Goal: Complete application form: Complete application form

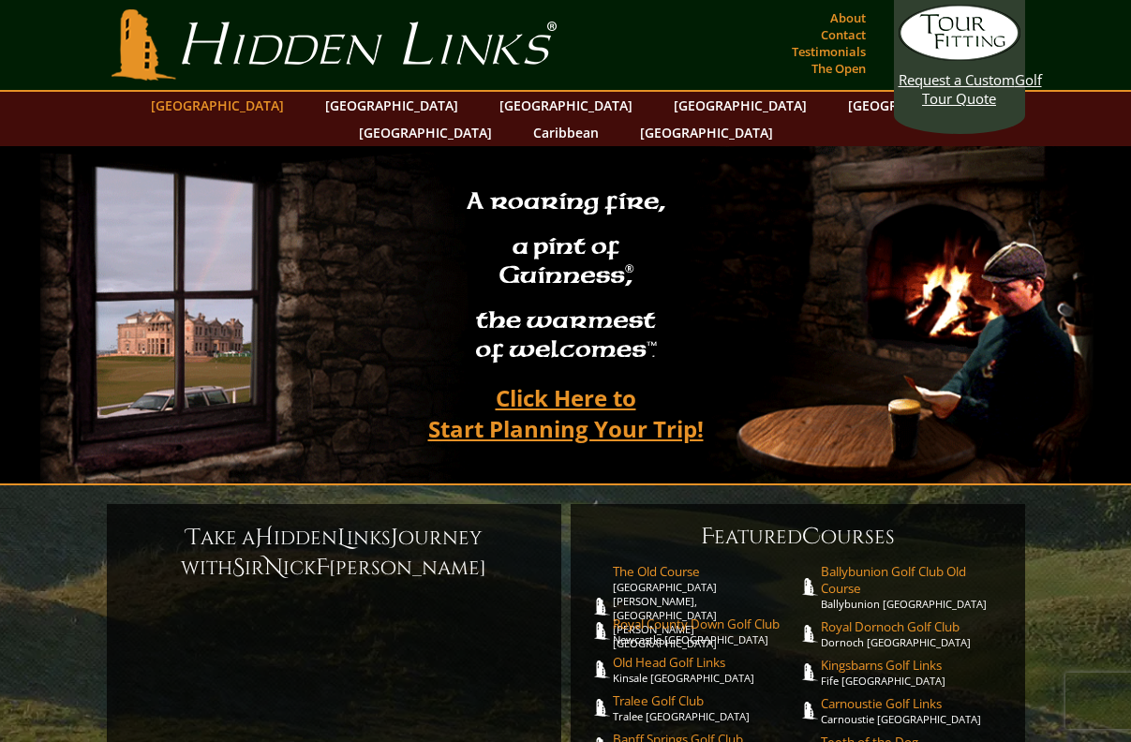
click at [267, 110] on link "[GEOGRAPHIC_DATA]" at bounding box center [217, 105] width 152 height 27
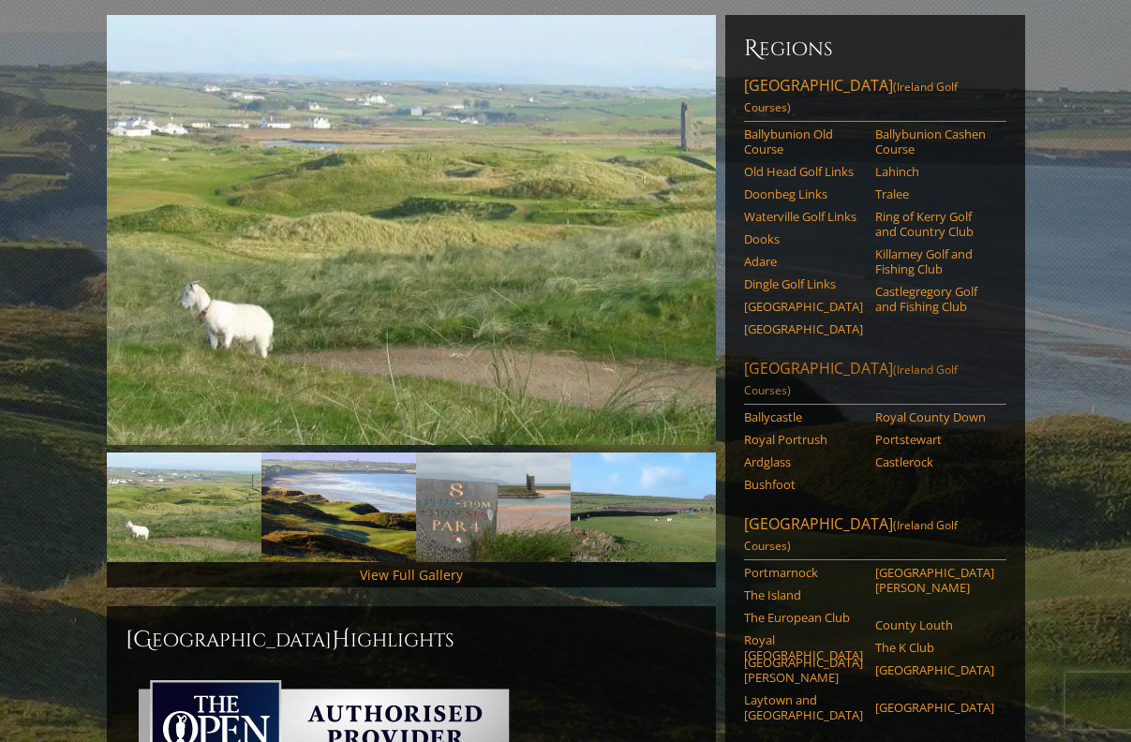
scroll to position [253, 0]
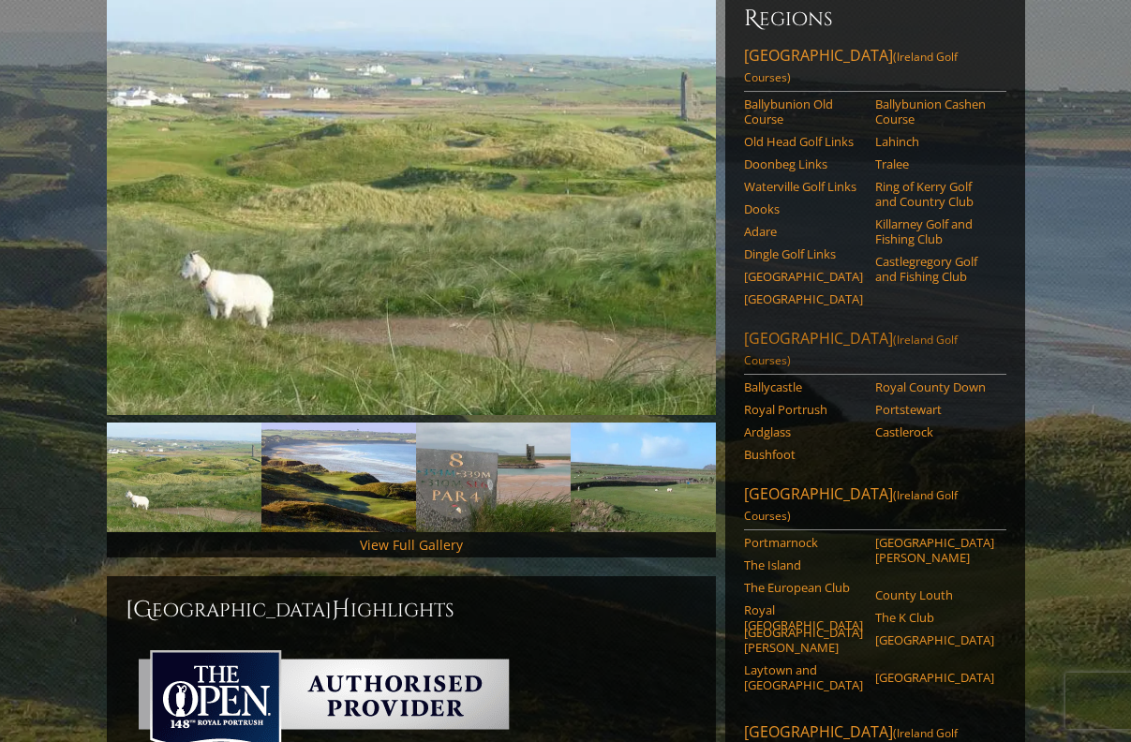
click at [818, 328] on link "Northern Ireland (Ireland Golf Courses)" at bounding box center [875, 351] width 262 height 47
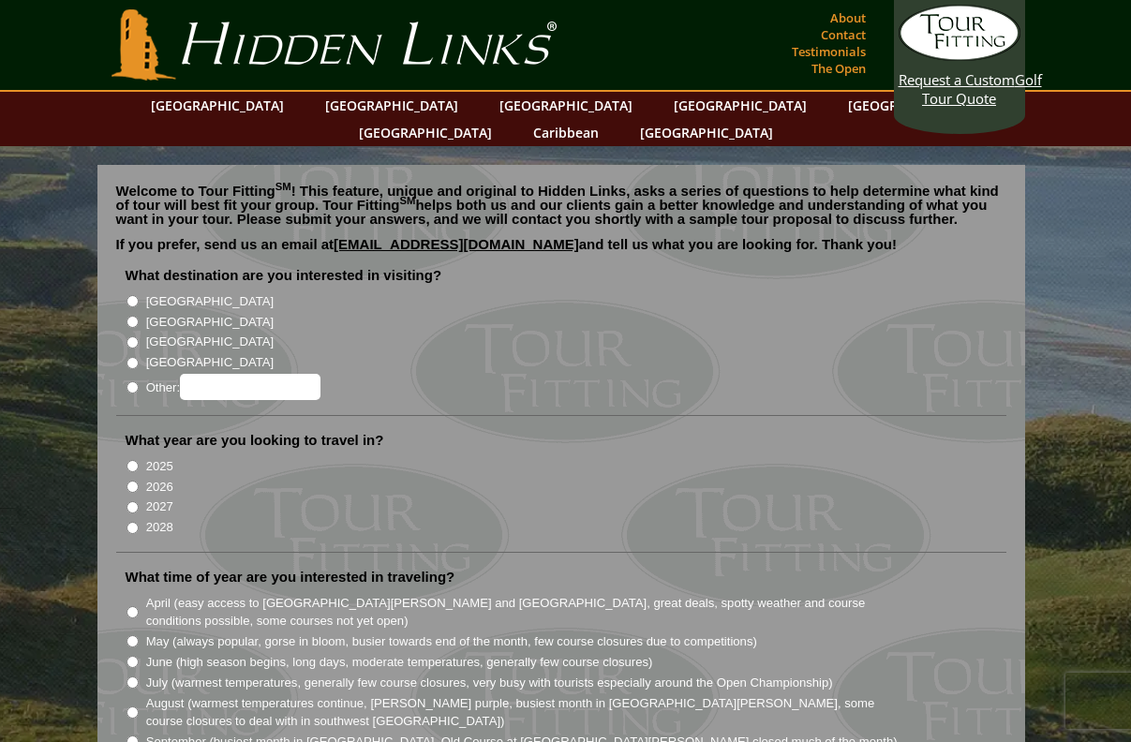
click at [128, 295] on input "[GEOGRAPHIC_DATA]" at bounding box center [132, 301] width 12 height 12
radio input "true"
click at [129, 316] on input "[GEOGRAPHIC_DATA]" at bounding box center [132, 322] width 12 height 12
radio input "true"
click at [129, 295] on input "[GEOGRAPHIC_DATA]" at bounding box center [132, 301] width 12 height 12
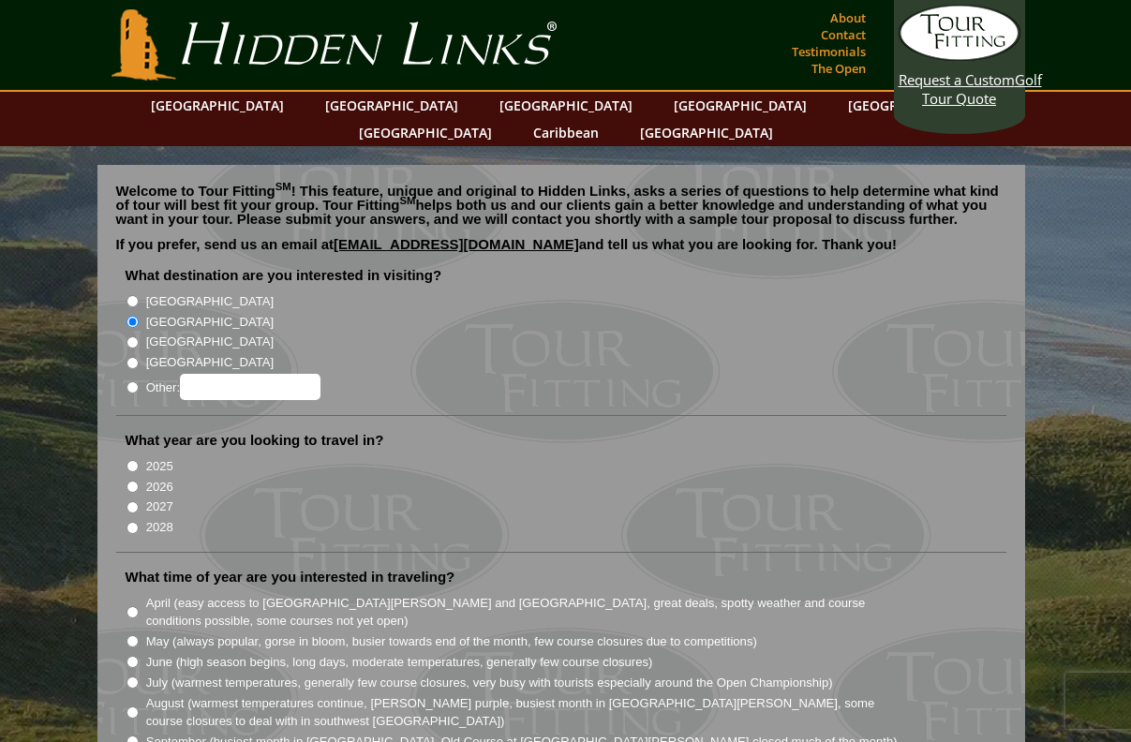
radio input "true"
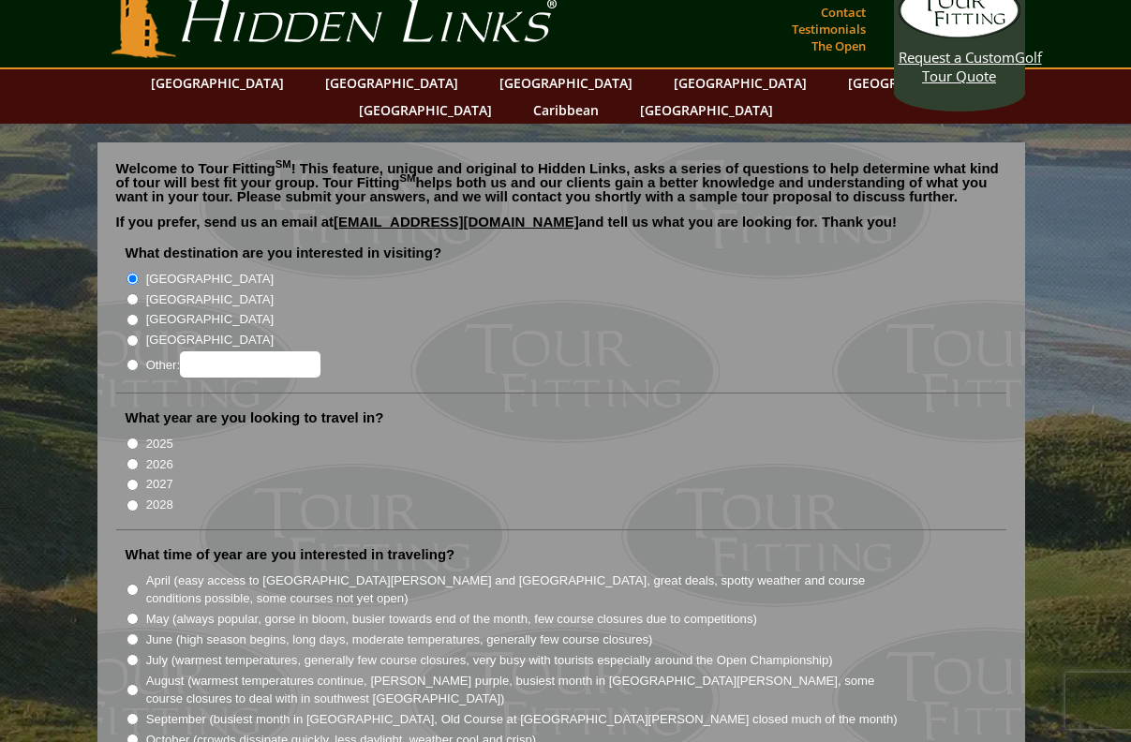
scroll to position [24, 0]
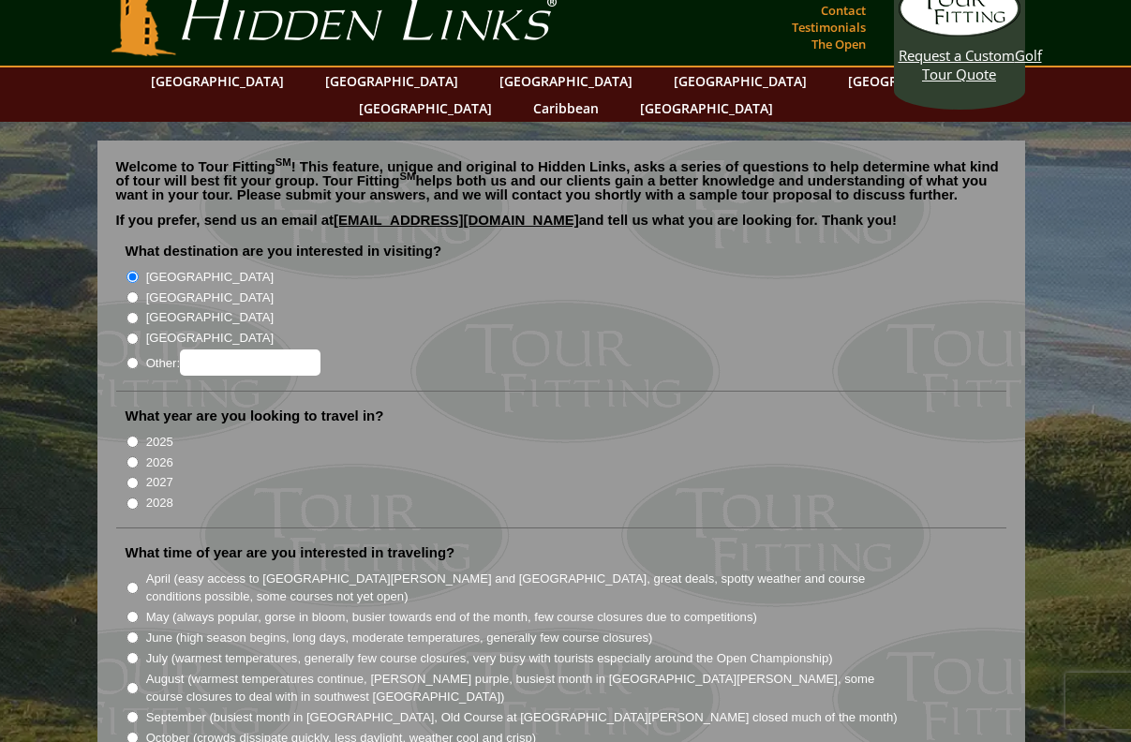
click at [132, 456] on input "2026" at bounding box center [132, 462] width 12 height 12
radio input "true"
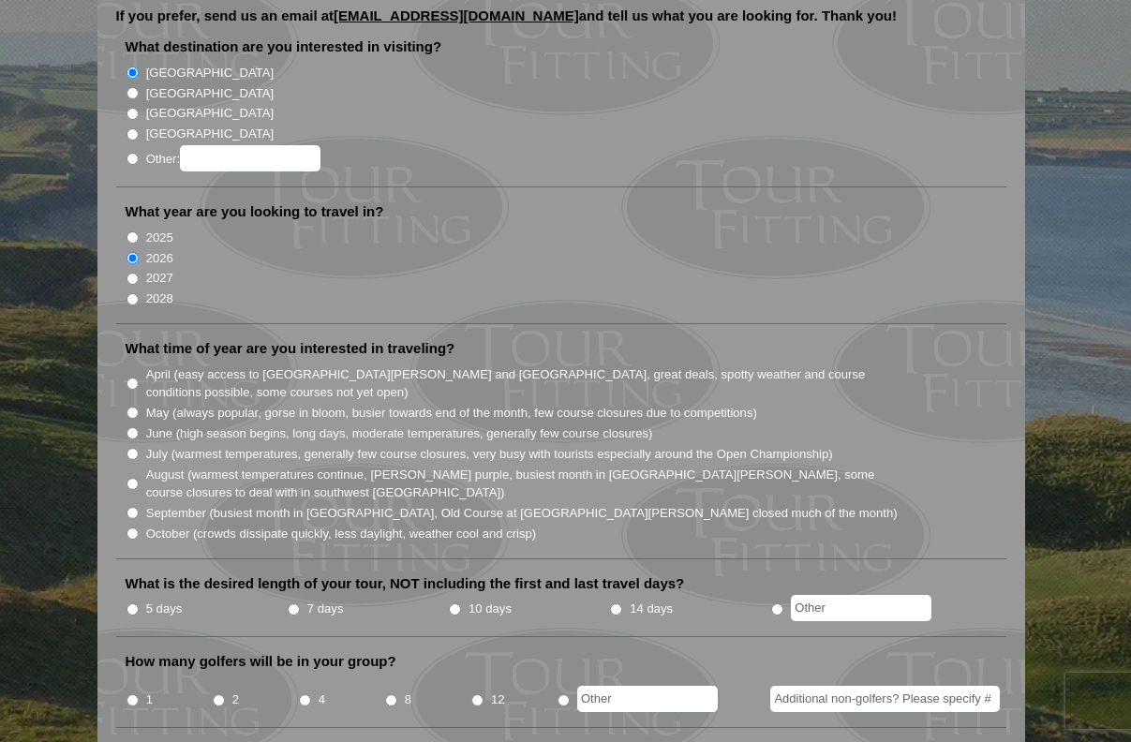
scroll to position [230, 0]
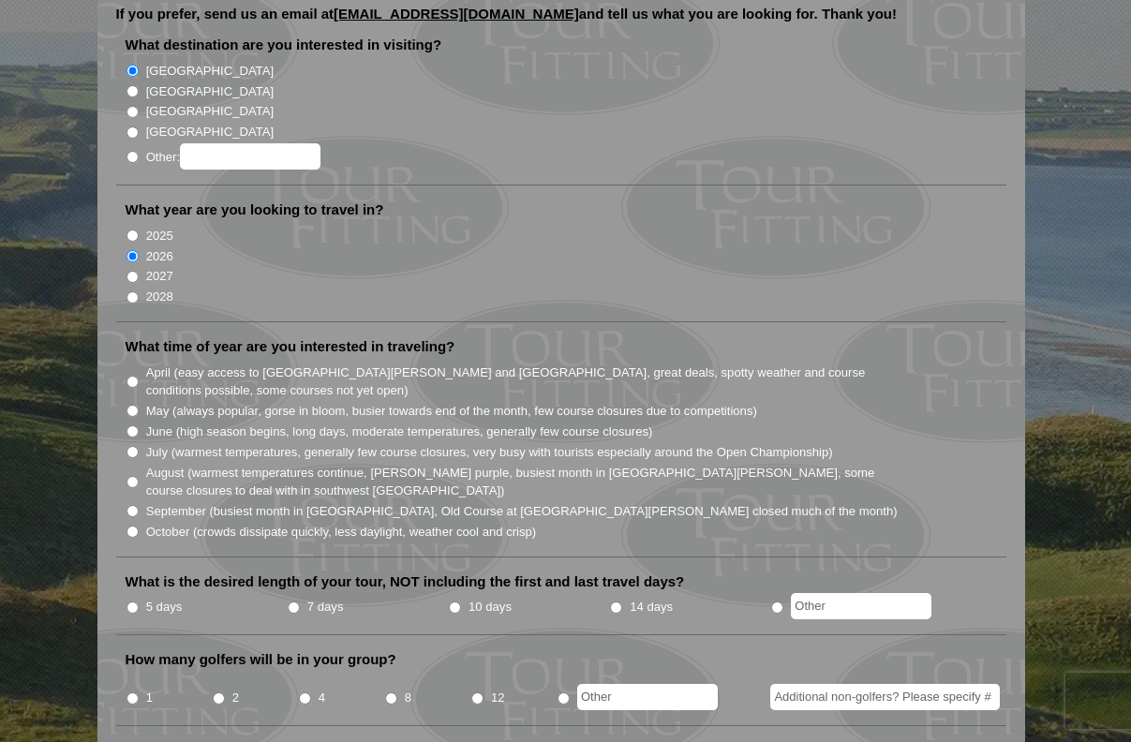
click at [132, 405] on input "May (always popular, gorse in bloom, busier towards end of the month, few cours…" at bounding box center [132, 411] width 12 height 12
radio input "true"
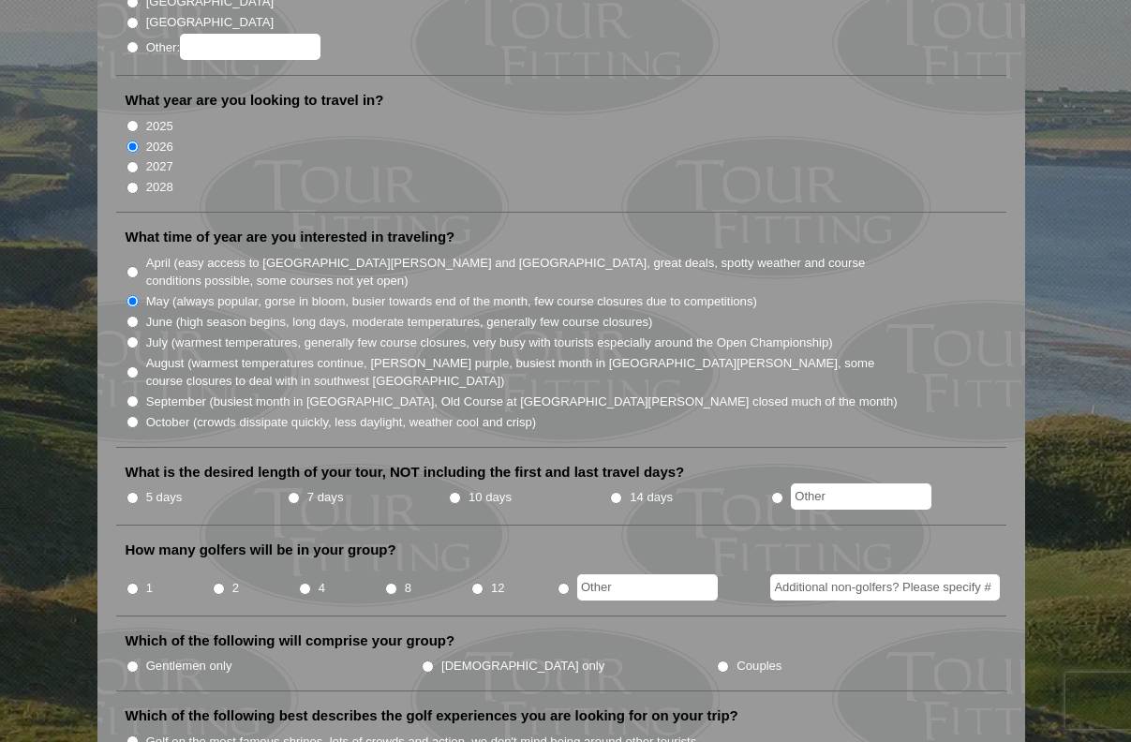
scroll to position [347, 0]
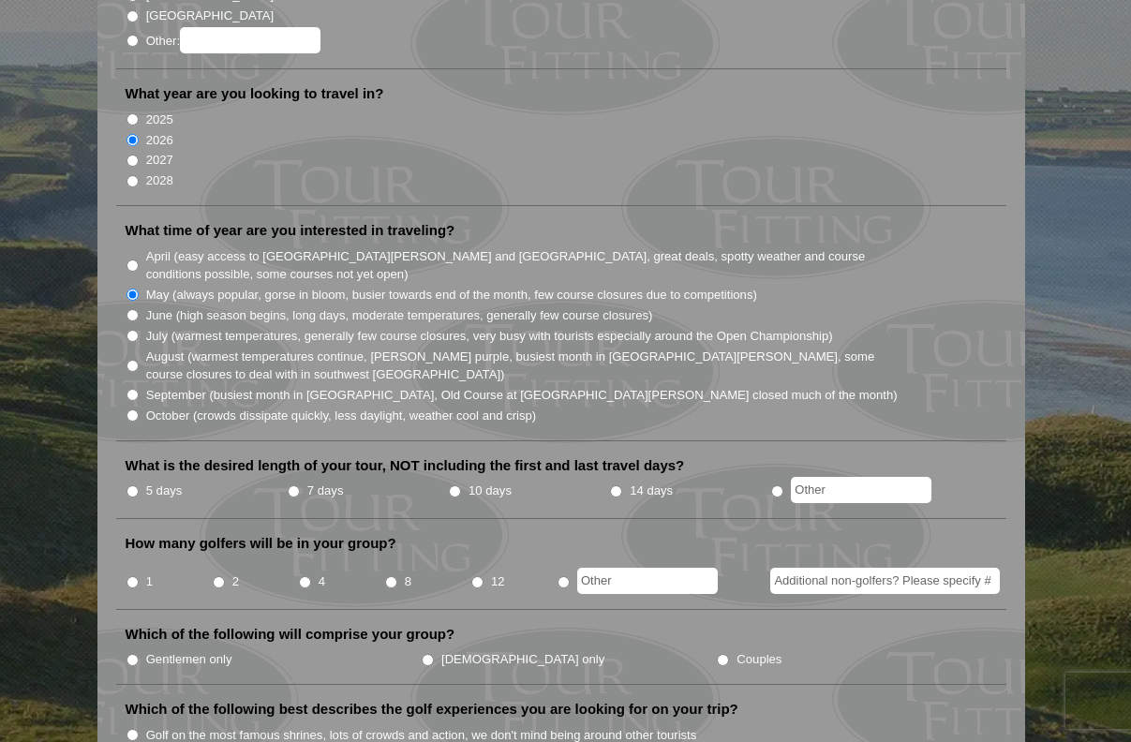
click at [129, 485] on input "5 days" at bounding box center [132, 491] width 12 height 12
radio input "true"
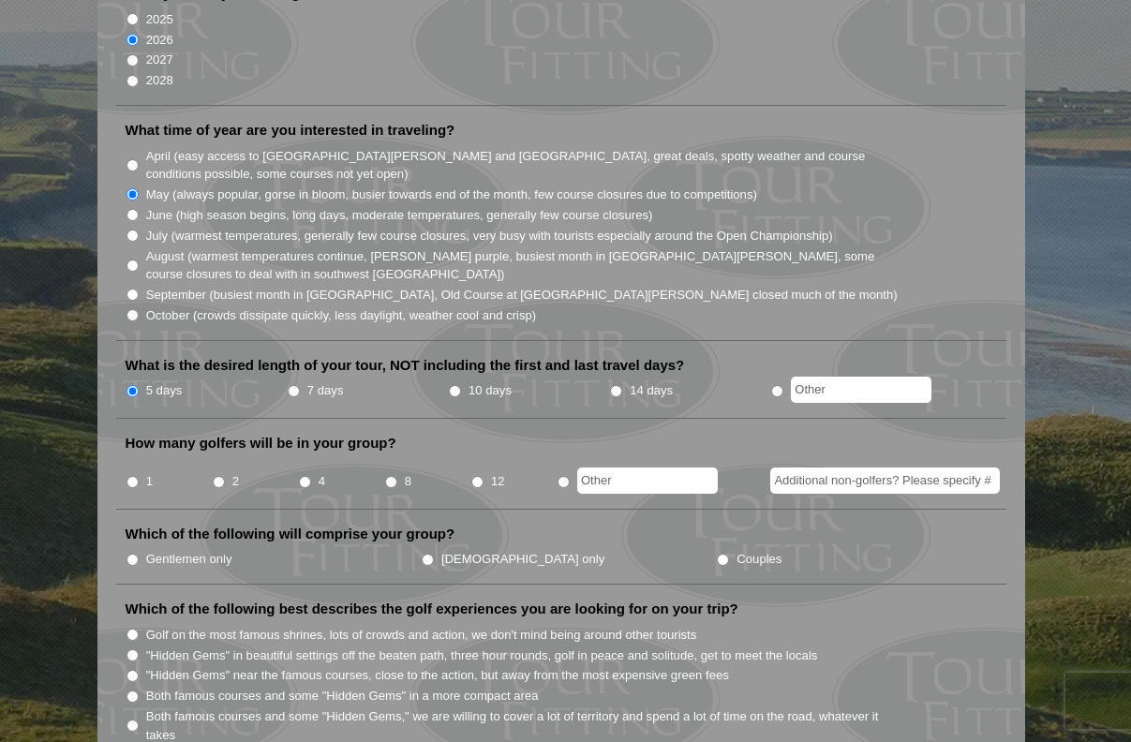
scroll to position [452, 0]
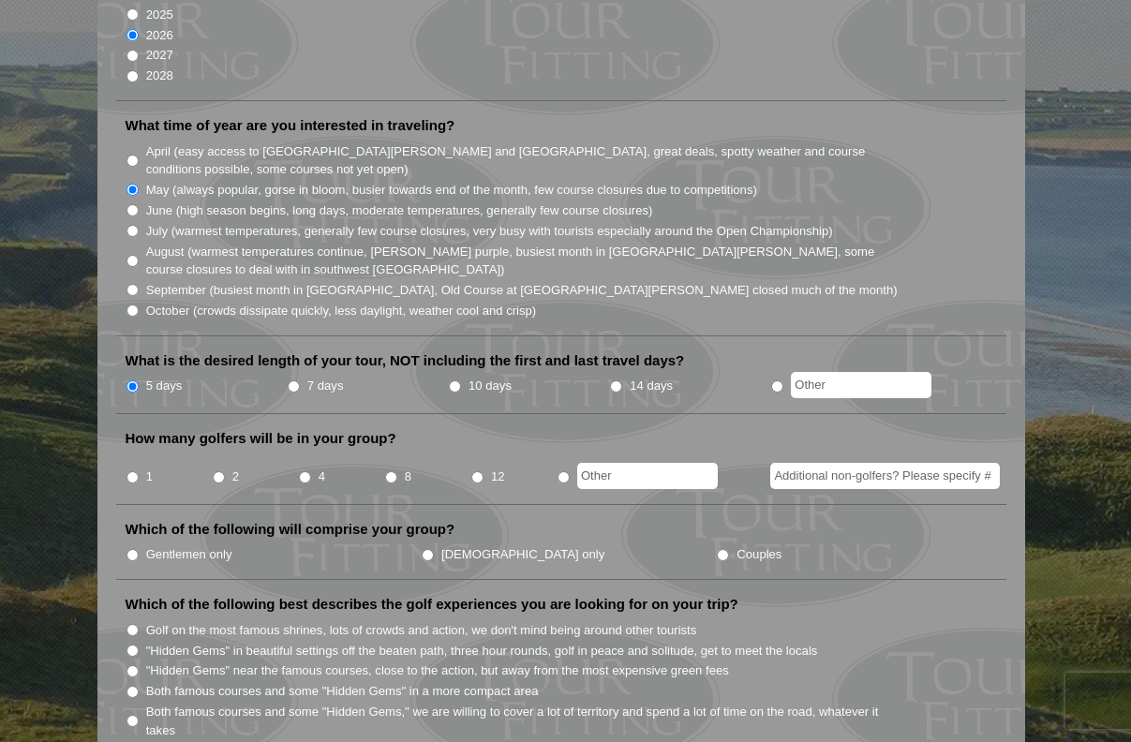
click at [216, 471] on input "2" at bounding box center [219, 477] width 12 height 12
radio input "true"
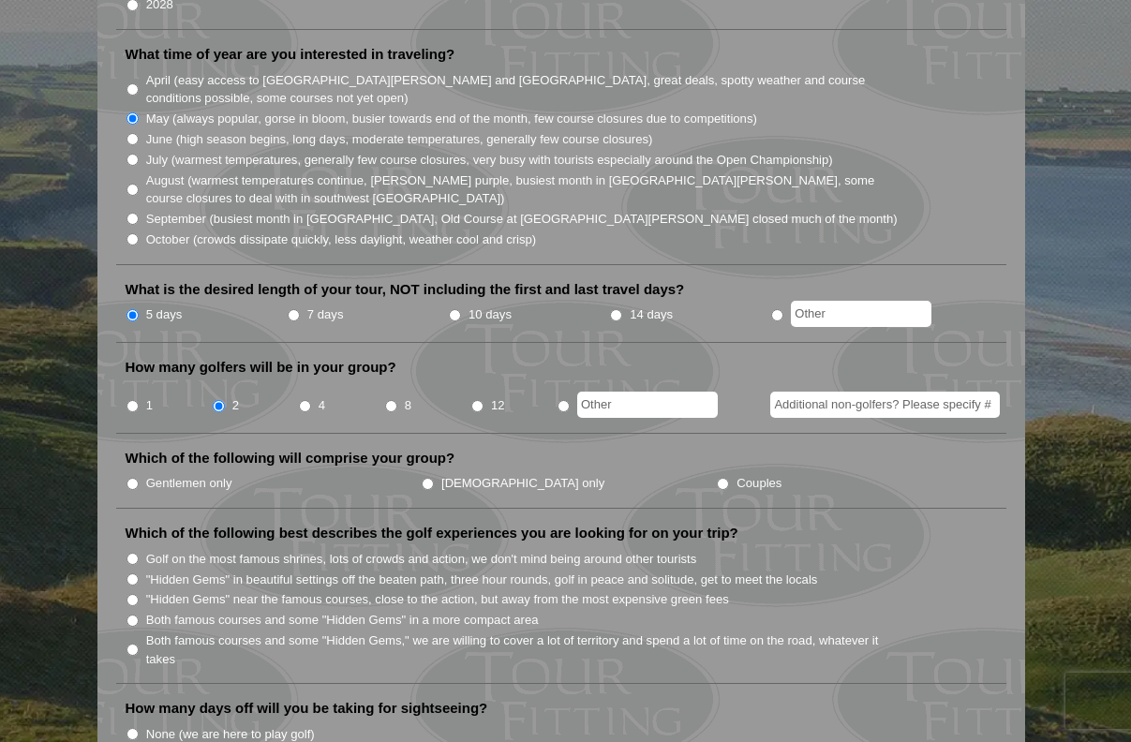
scroll to position [549, 0]
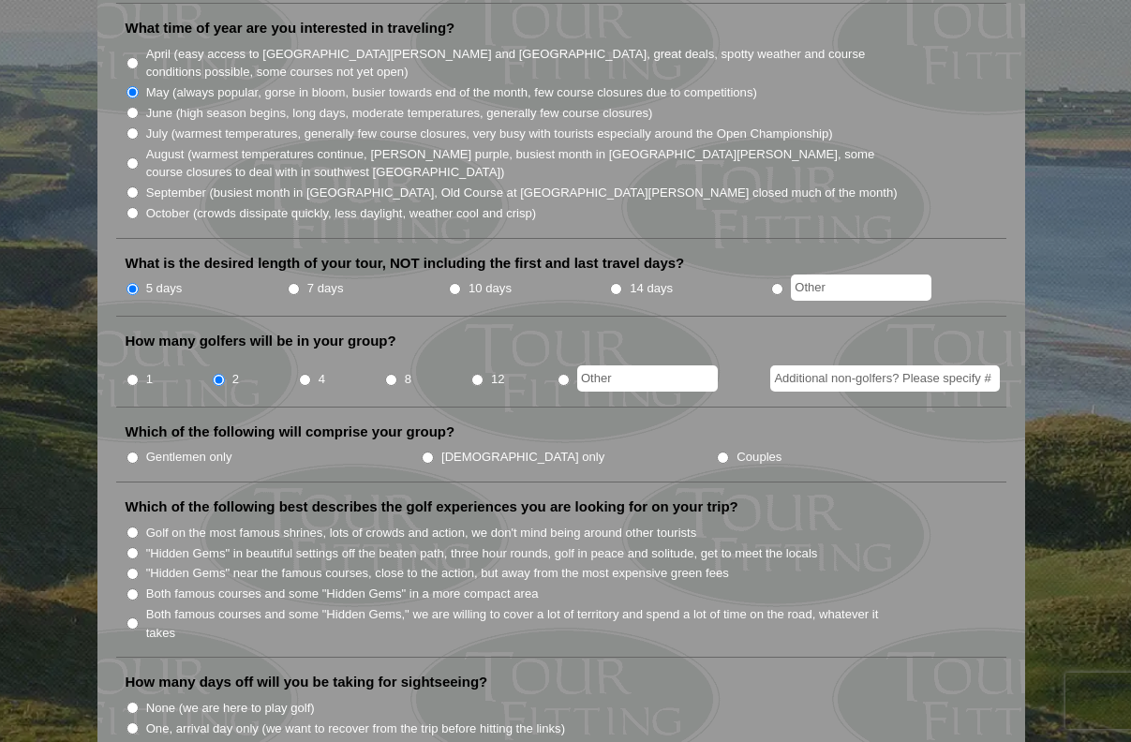
click at [128, 452] on input "Gentlemen only" at bounding box center [132, 458] width 12 height 12
radio input "true"
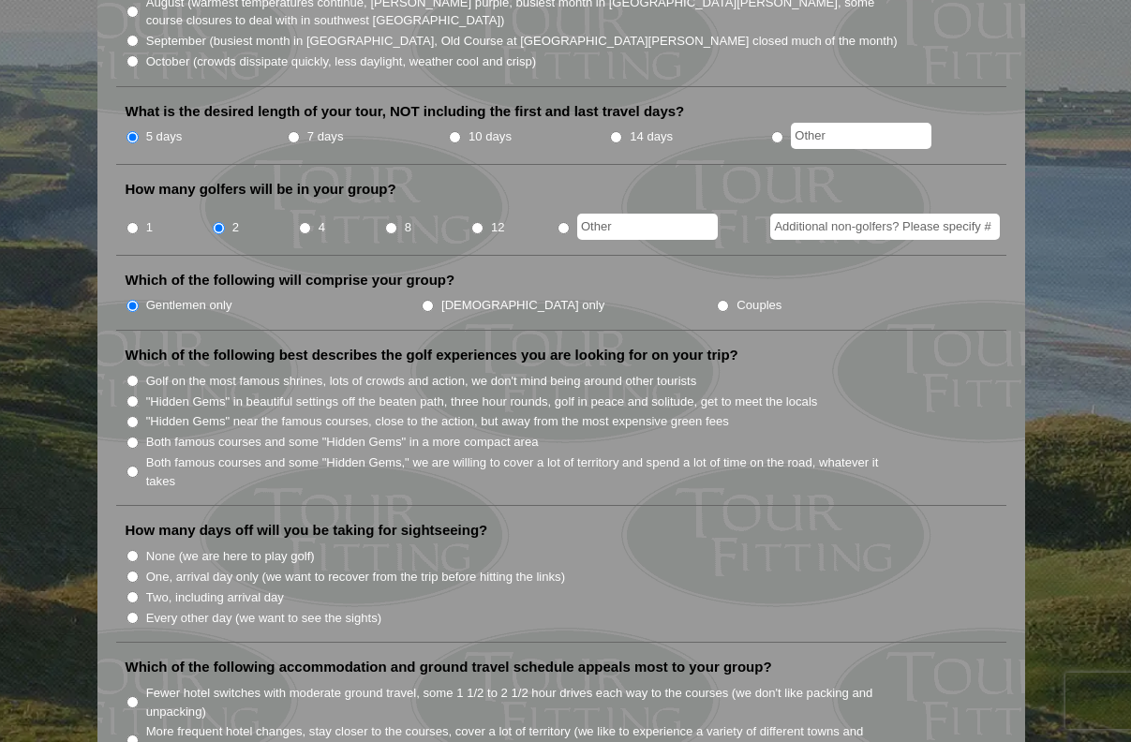
scroll to position [702, 0]
click at [132, 436] on input "Both famous courses and some "Hidden Gems" in a more compact area" at bounding box center [132, 442] width 12 height 12
radio input "true"
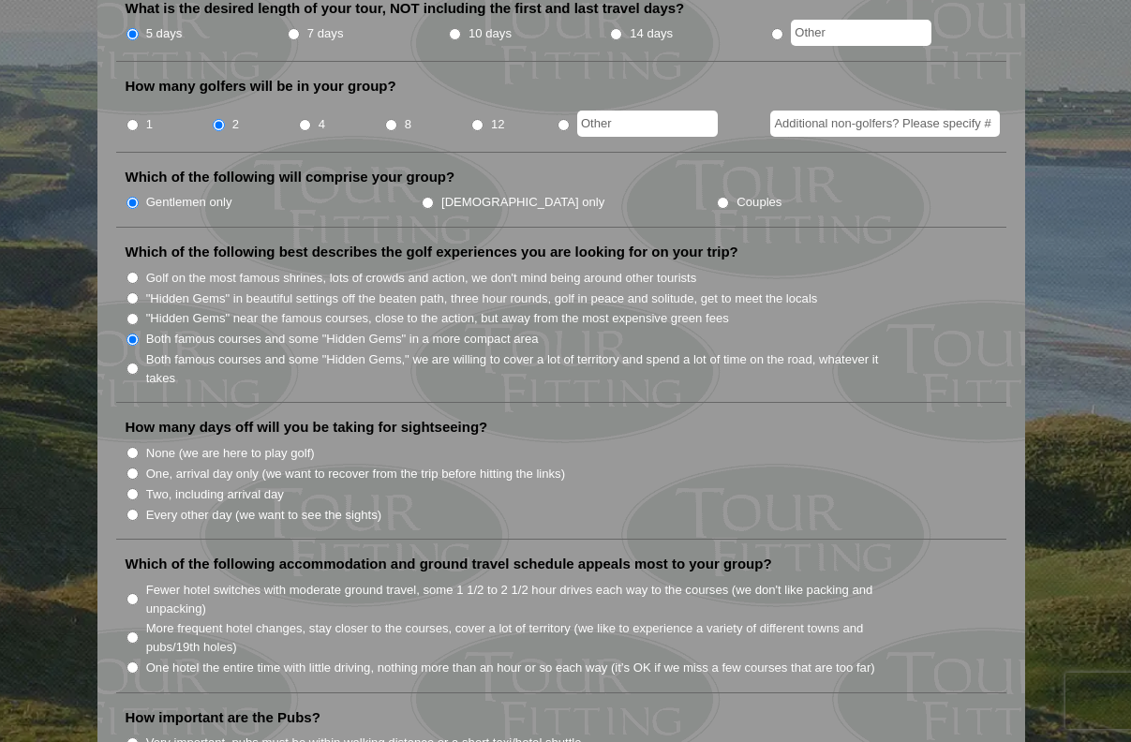
scroll to position [827, 0]
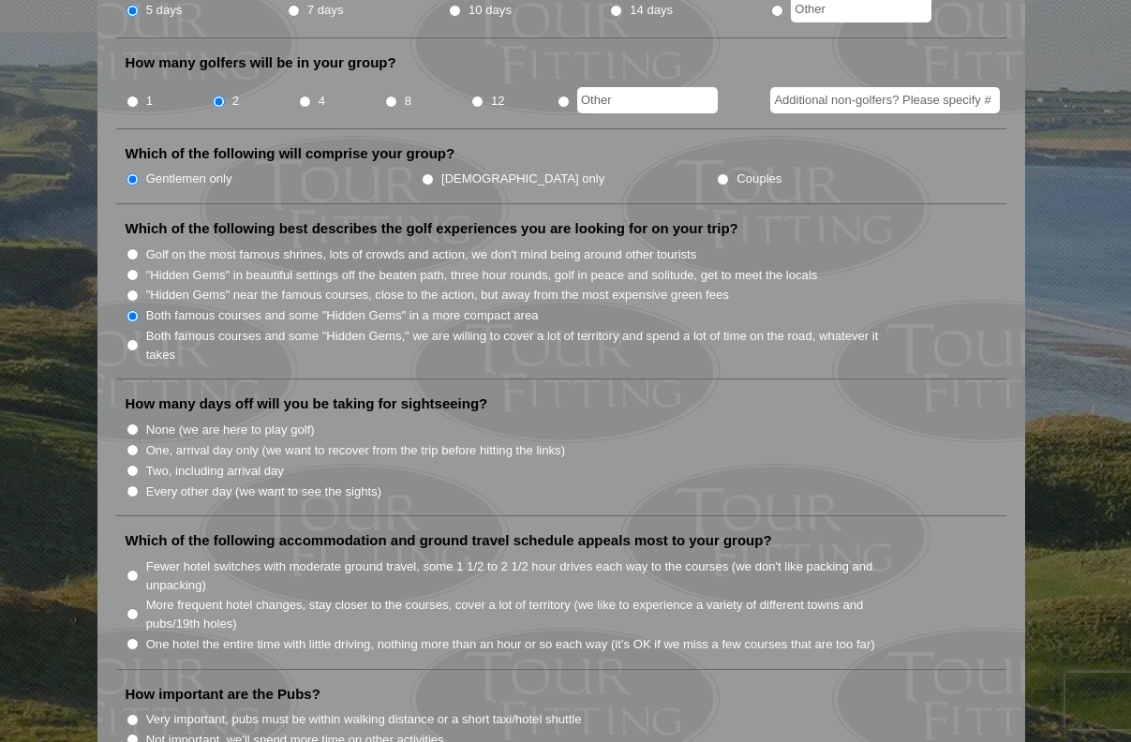
click at [132, 423] on input "None (we are here to play golf)" at bounding box center [132, 429] width 12 height 12
radio input "true"
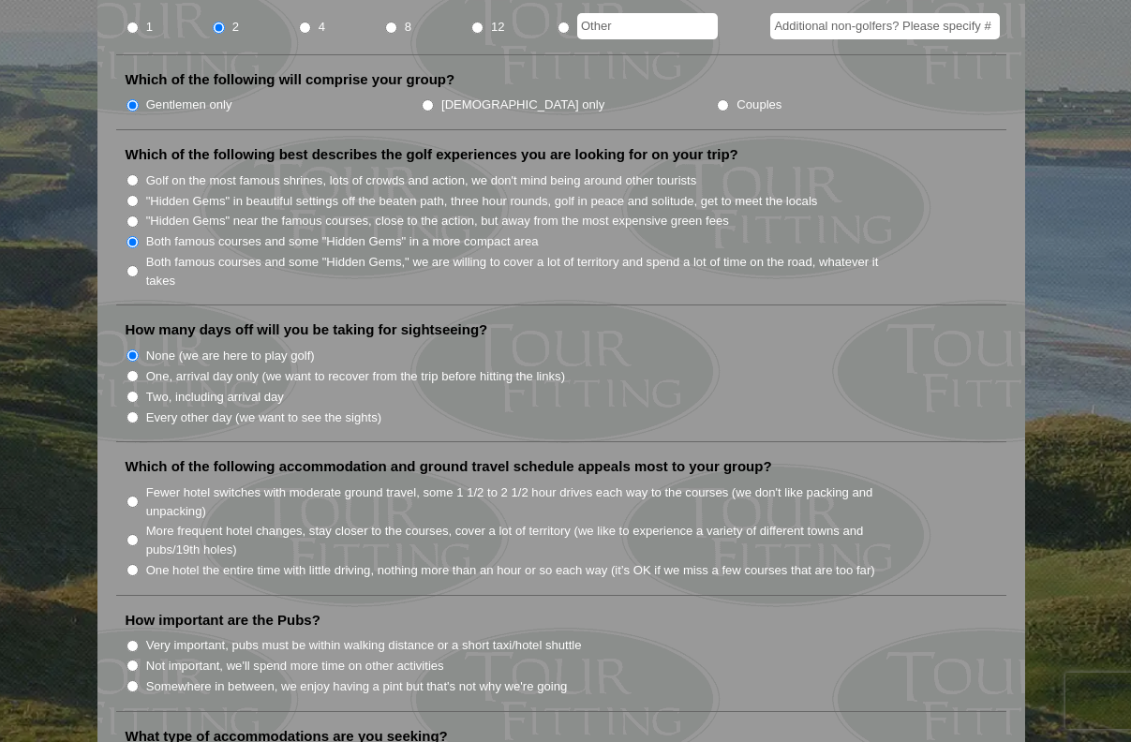
scroll to position [907, 0]
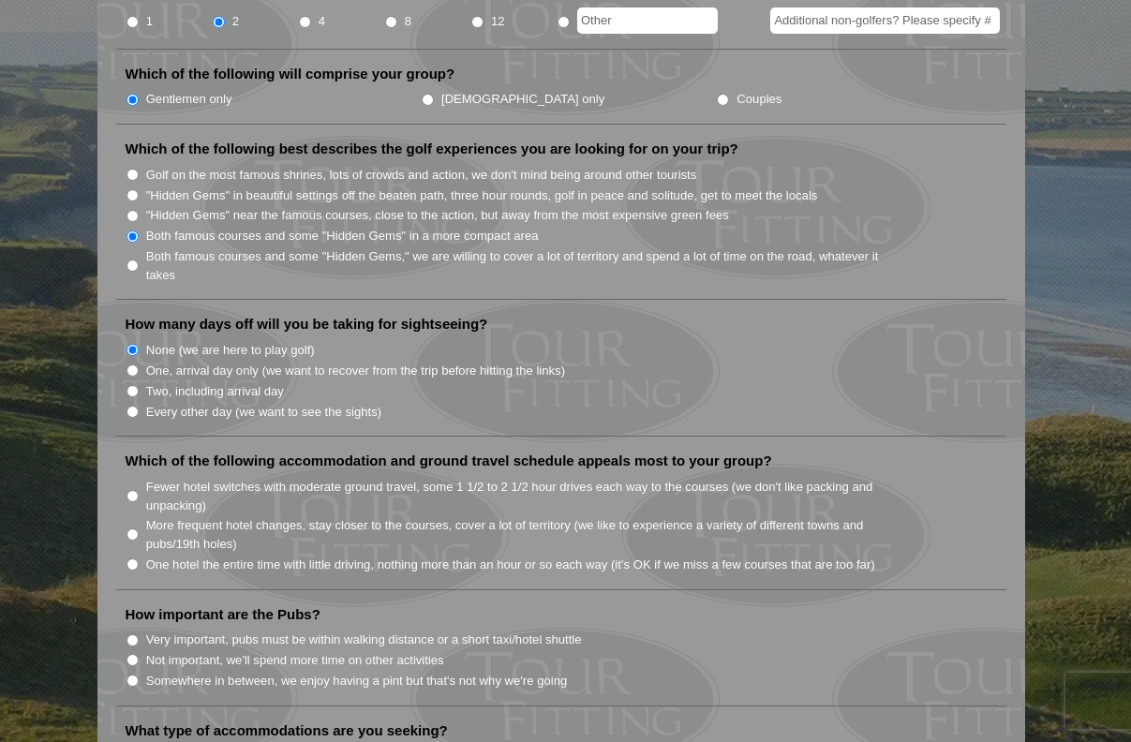
click at [129, 364] on input "One, arrival day only (we want to recover from the trip before hitting the link…" at bounding box center [132, 370] width 12 height 12
radio input "true"
click at [131, 344] on input "None (we are here to play golf)" at bounding box center [132, 350] width 12 height 12
radio input "true"
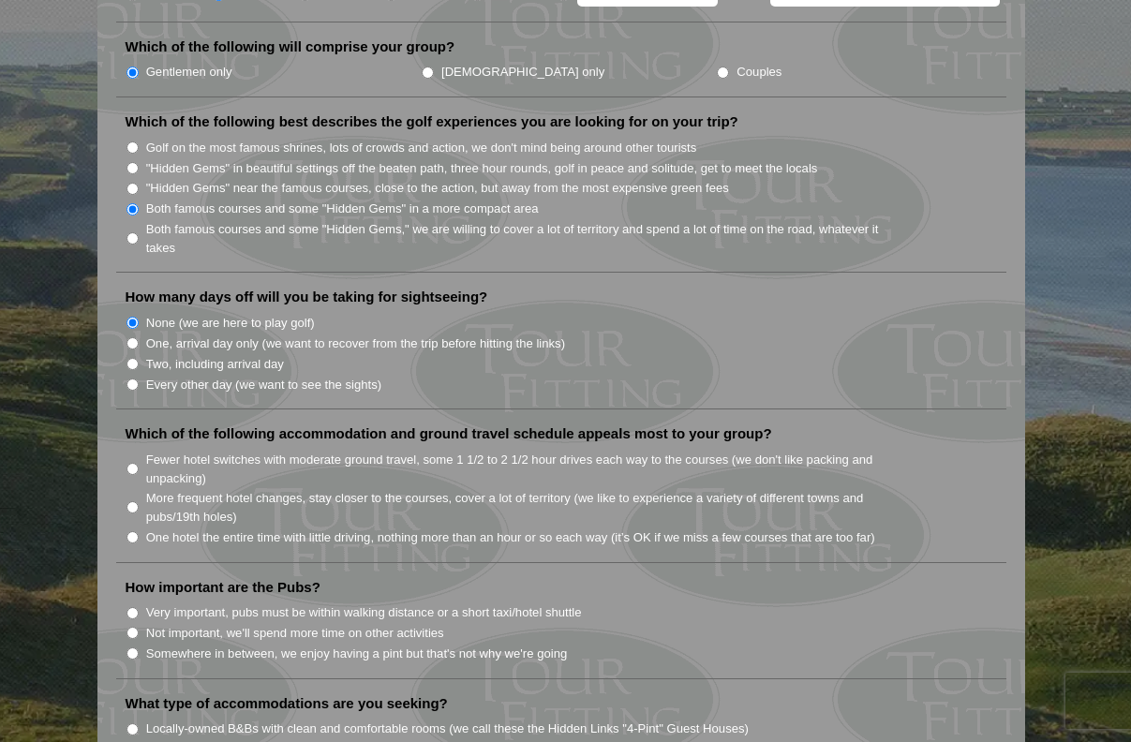
scroll to position [935, 0]
click at [130, 500] on input "More frequent hotel changes, stay closer to the courses, cover a lot of territo…" at bounding box center [132, 506] width 12 height 12
radio input "true"
click at [133, 530] on input "One hotel the entire time with little driving, nothing more than an hour or so …" at bounding box center [132, 536] width 12 height 12
radio input "true"
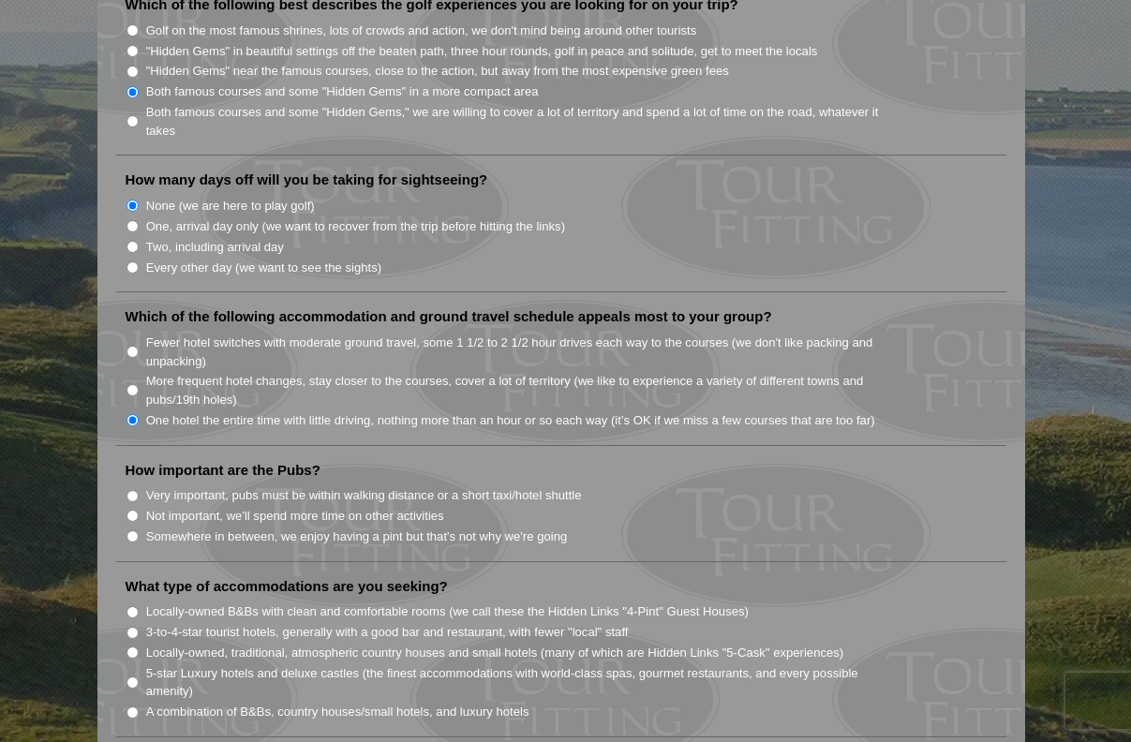
scroll to position [1054, 0]
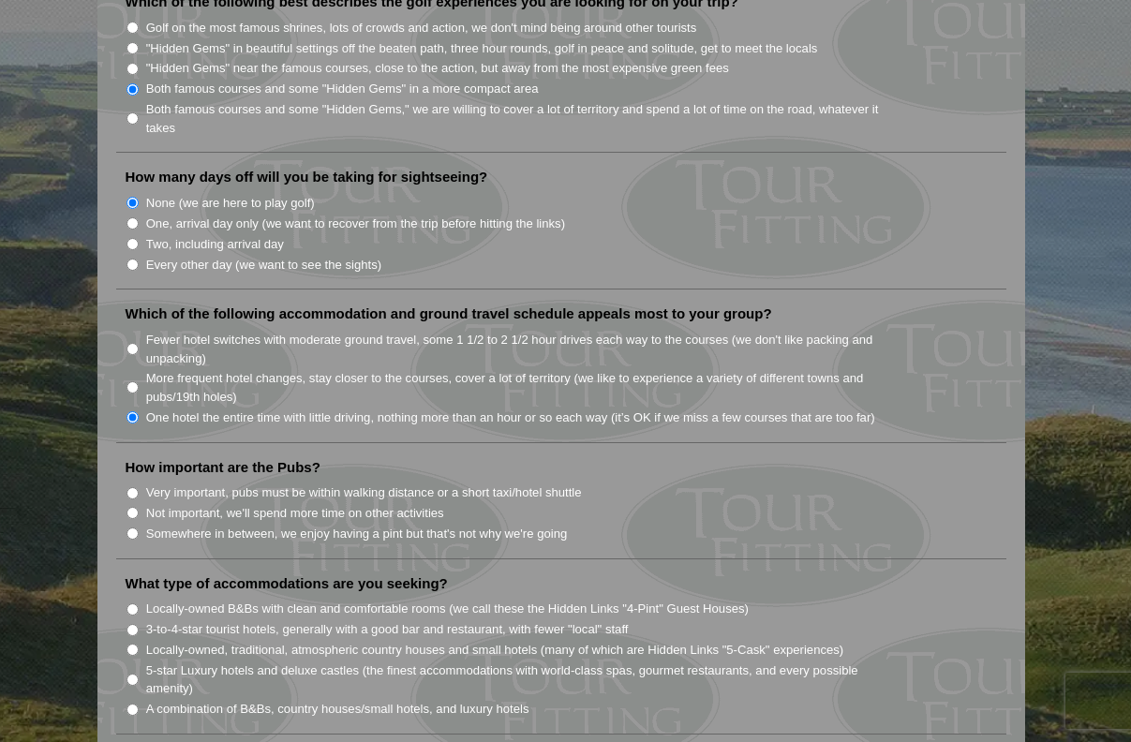
click at [130, 527] on input "Somewhere in between, we enjoy having a pint but that's not why we're going" at bounding box center [132, 533] width 12 height 12
radio input "true"
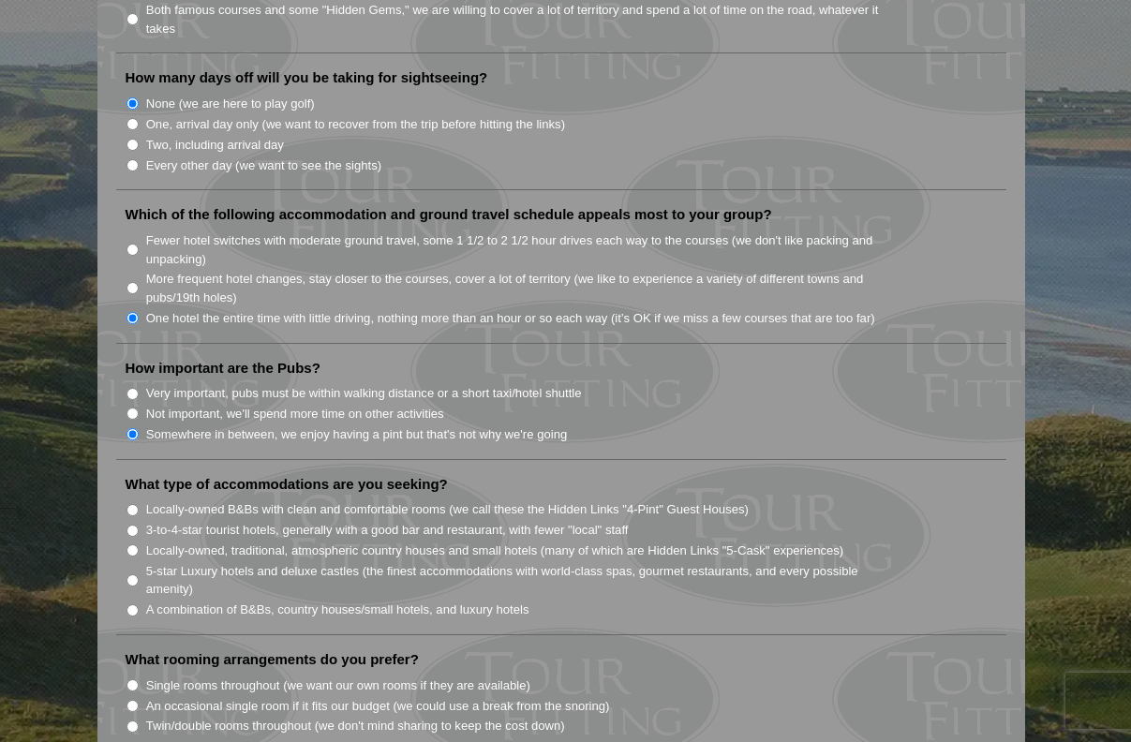
scroll to position [1155, 0]
click at [133, 542] on input "Locally-owned, traditional, atmospheric country houses and small hotels (many o…" at bounding box center [132, 548] width 12 height 12
radio input "true"
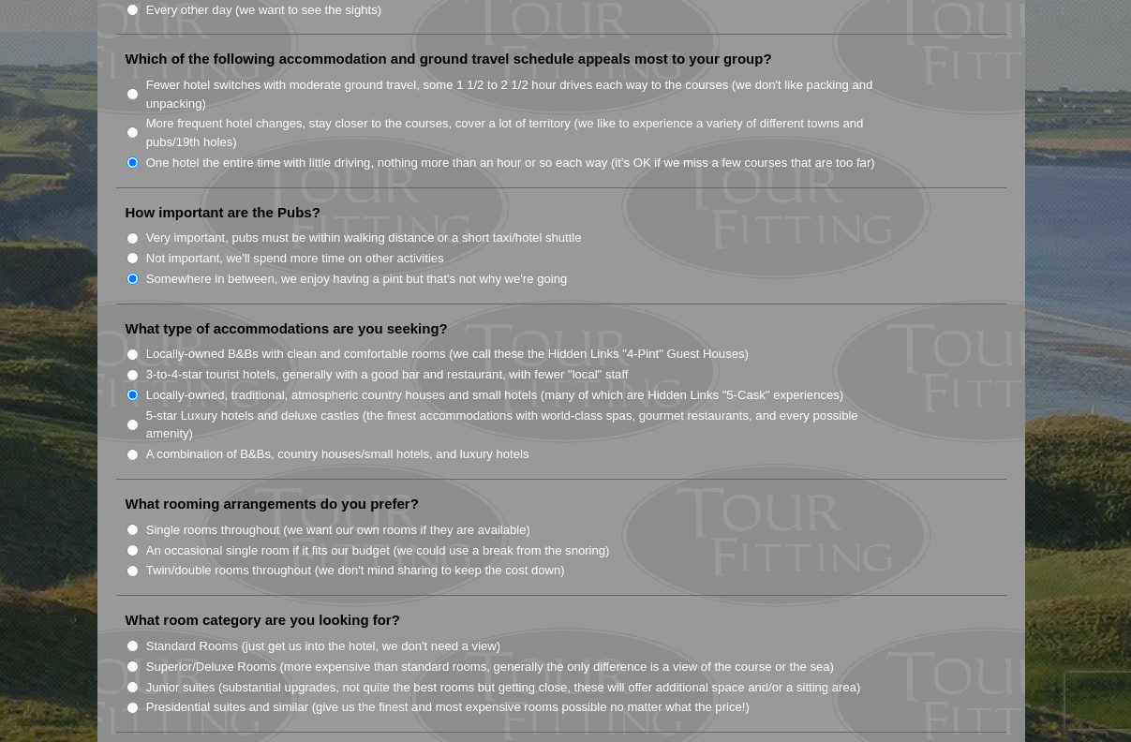
scroll to position [1327, 0]
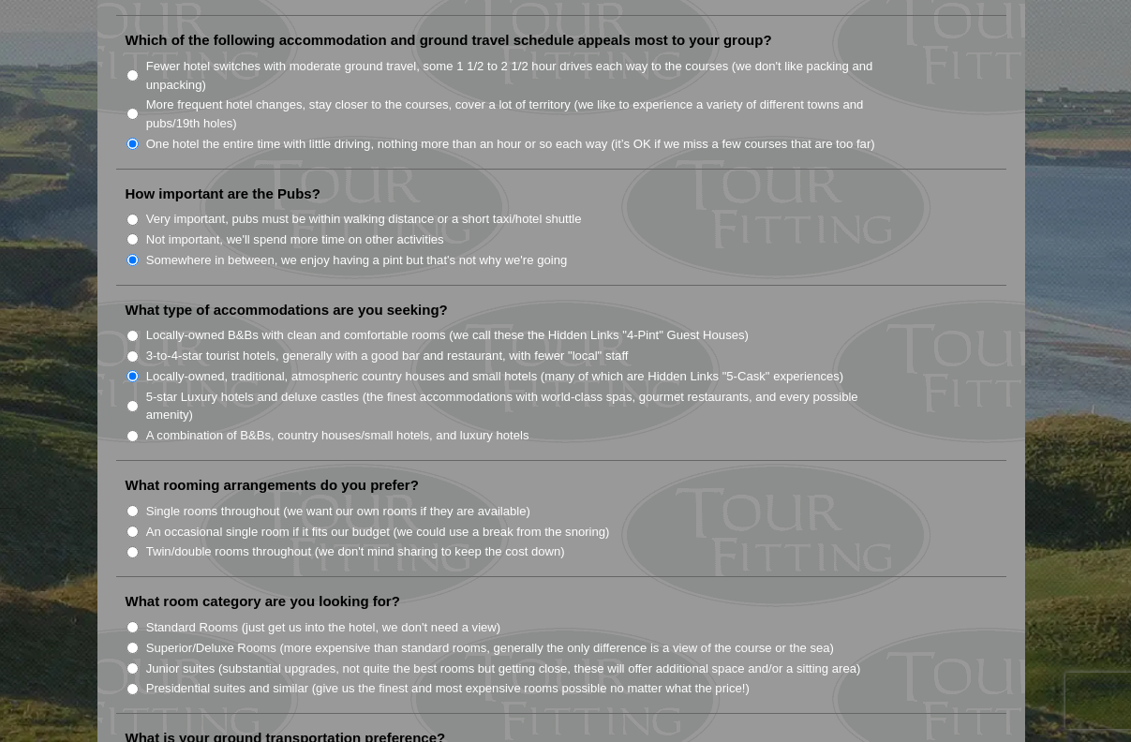
click at [130, 505] on input "Single rooms throughout (we want our own rooms if they are available)" at bounding box center [132, 511] width 12 height 12
radio input "true"
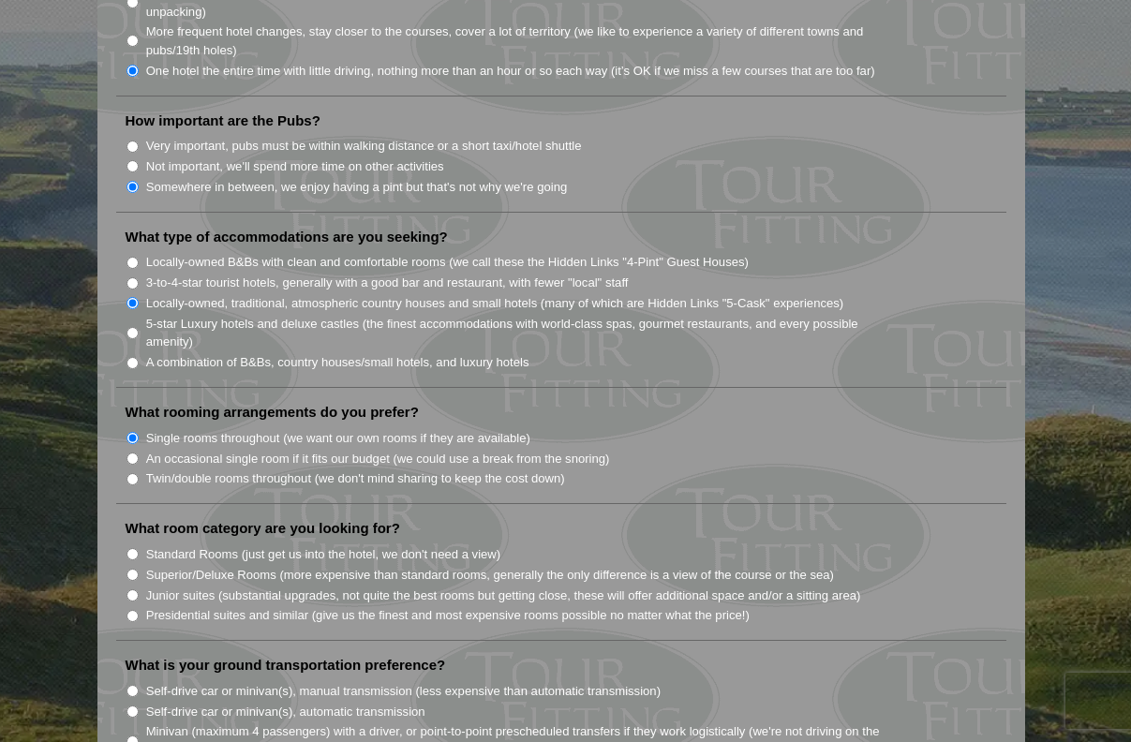
scroll to position [1416, 0]
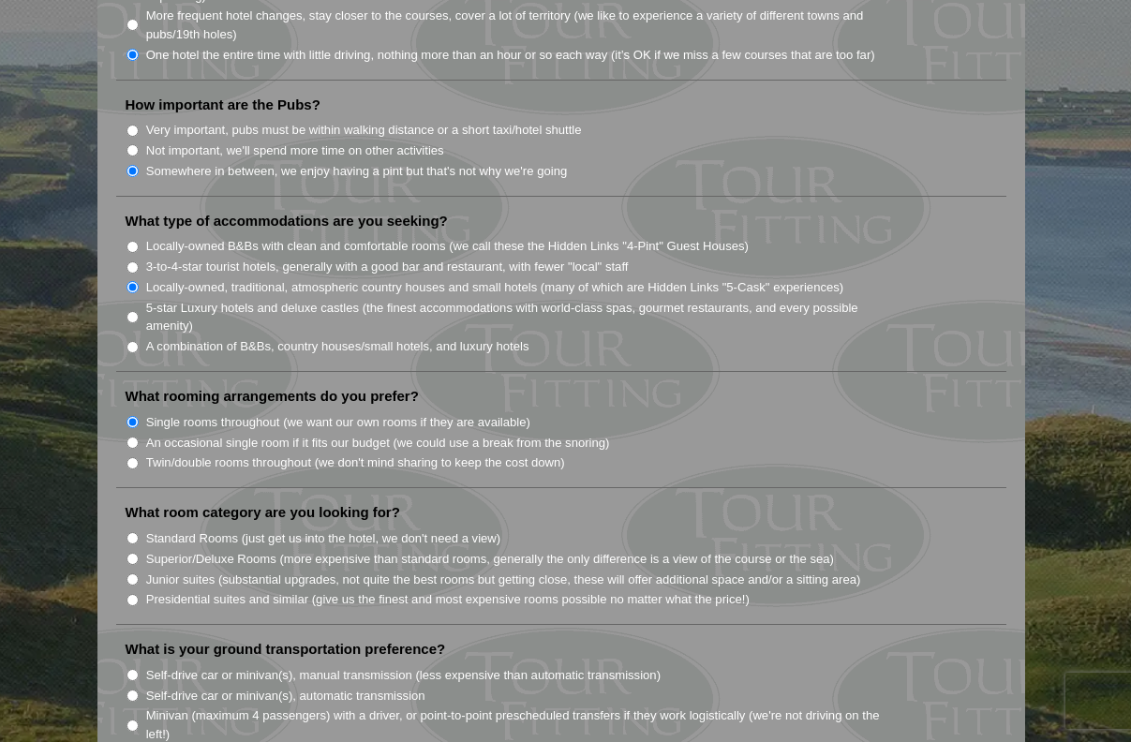
click at [134, 553] on input "Superior/Deluxe Rooms (more expensive than standard rooms, generally the only d…" at bounding box center [132, 559] width 12 height 12
radio input "true"
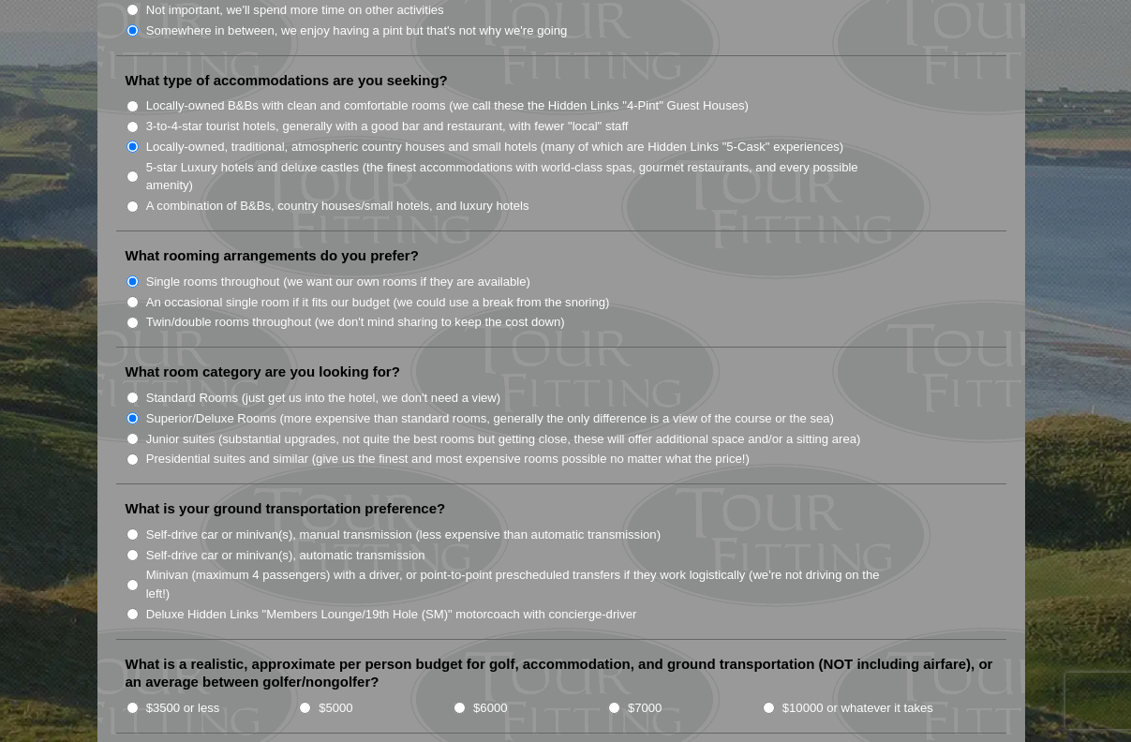
scroll to position [1583, 0]
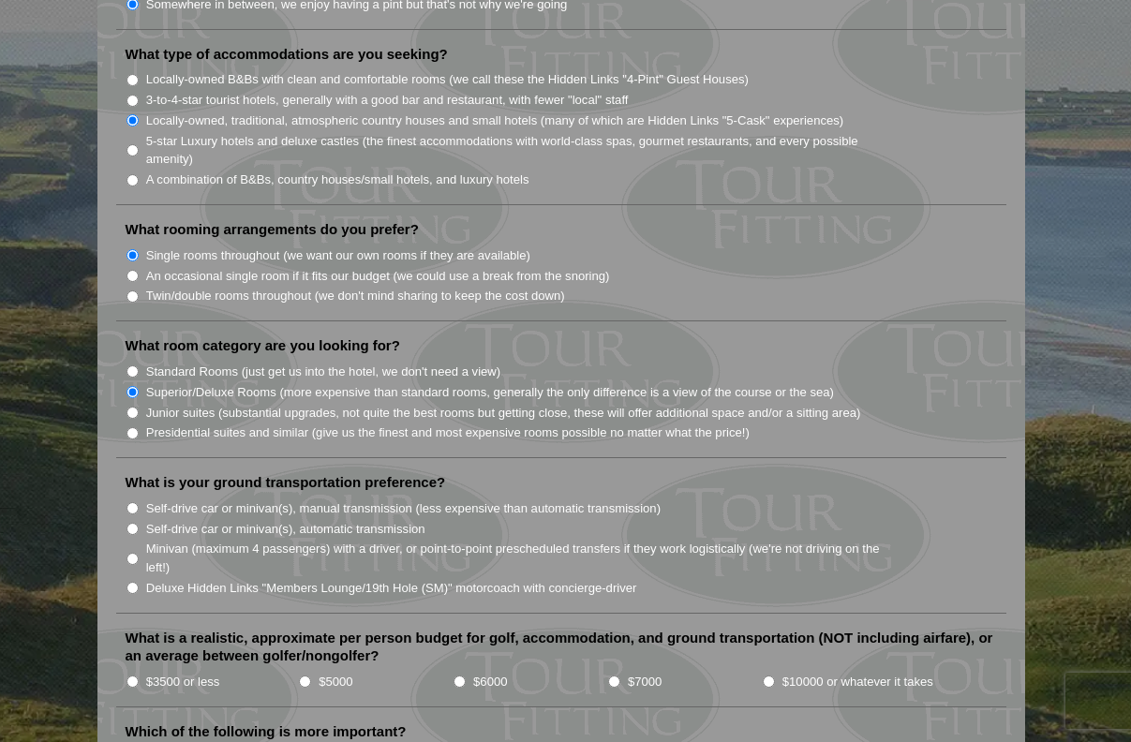
click at [130, 553] on input "Minivan (maximum 4 passengers) with a driver, or point-to-point prescheduled tr…" at bounding box center [132, 559] width 12 height 12
radio input "true"
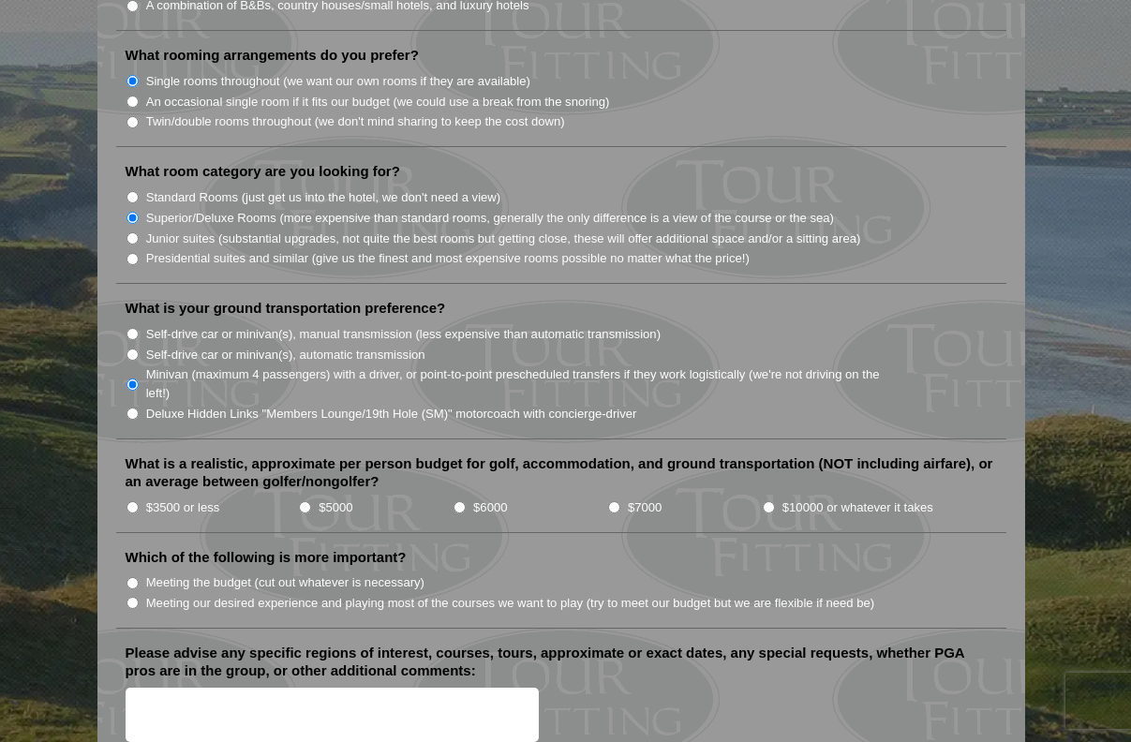
scroll to position [1763, 0]
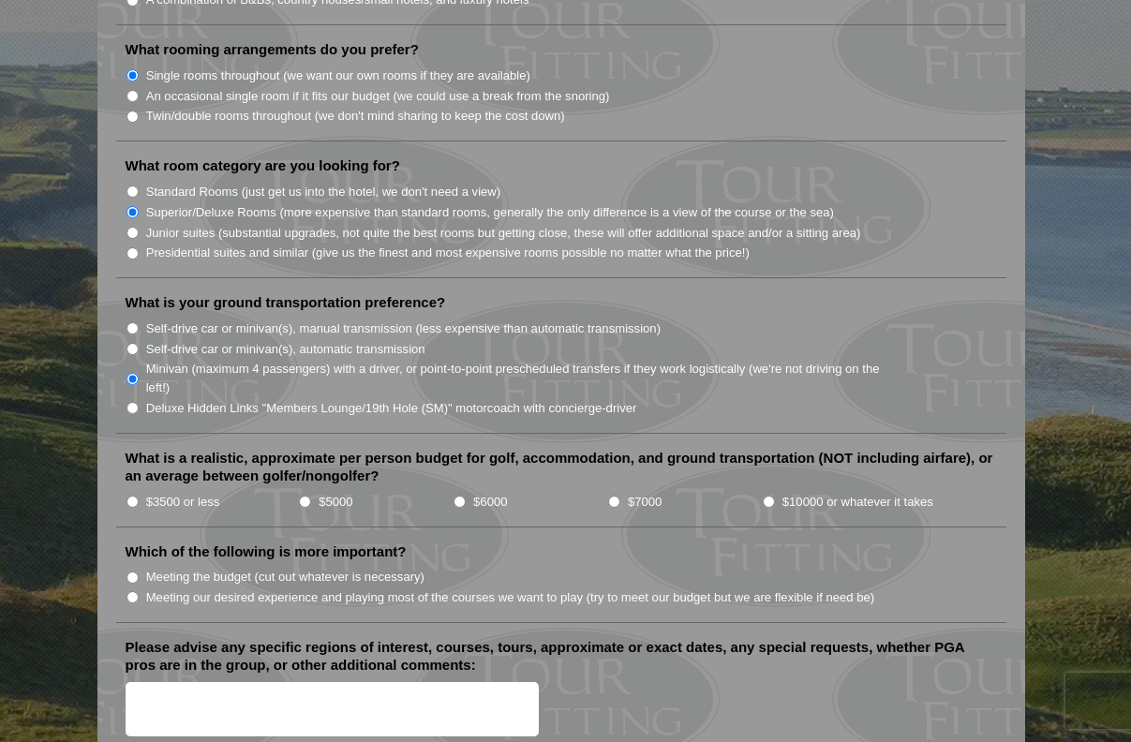
click at [304, 496] on input "$5000" at bounding box center [305, 502] width 12 height 12
radio input "true"
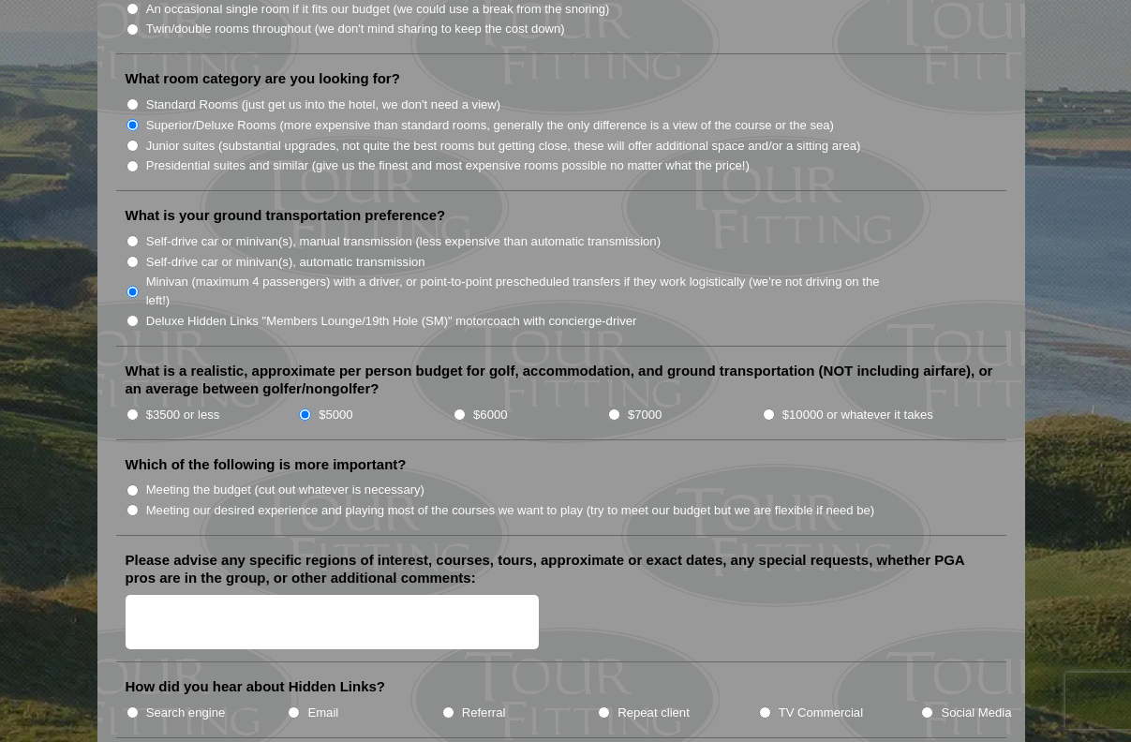
scroll to position [1859, 0]
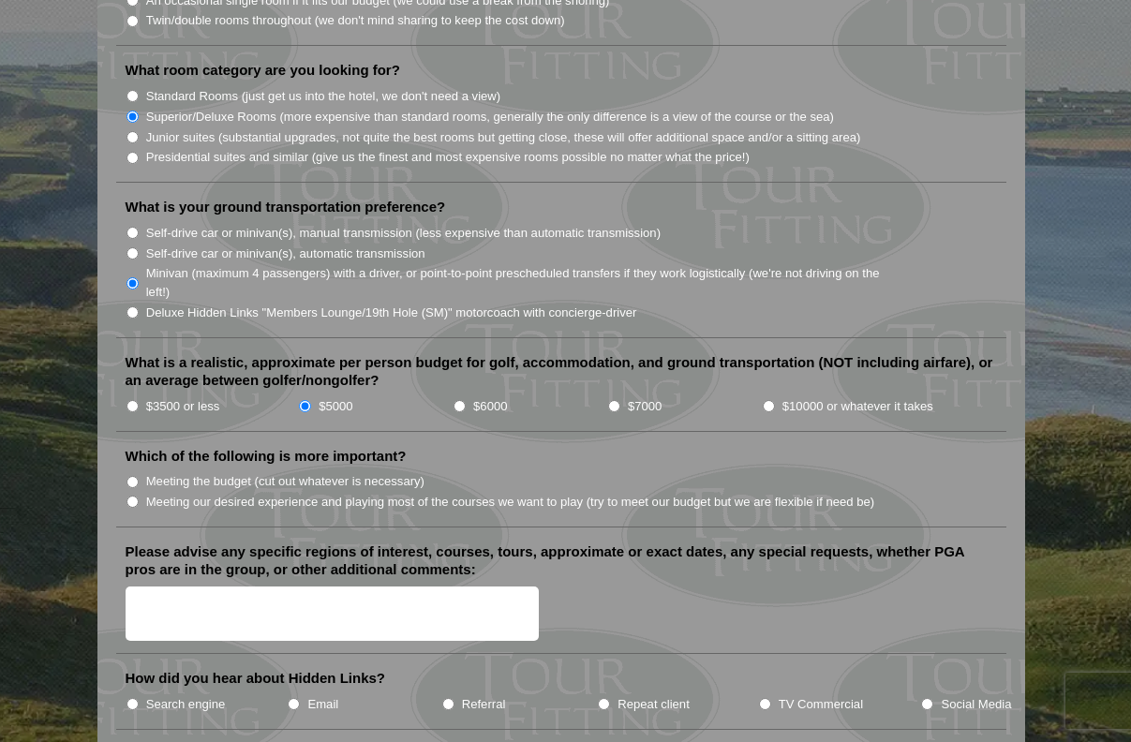
click at [130, 496] on input "Meeting our desired experience and playing most of the courses we want to play …" at bounding box center [132, 502] width 12 height 12
radio input "true"
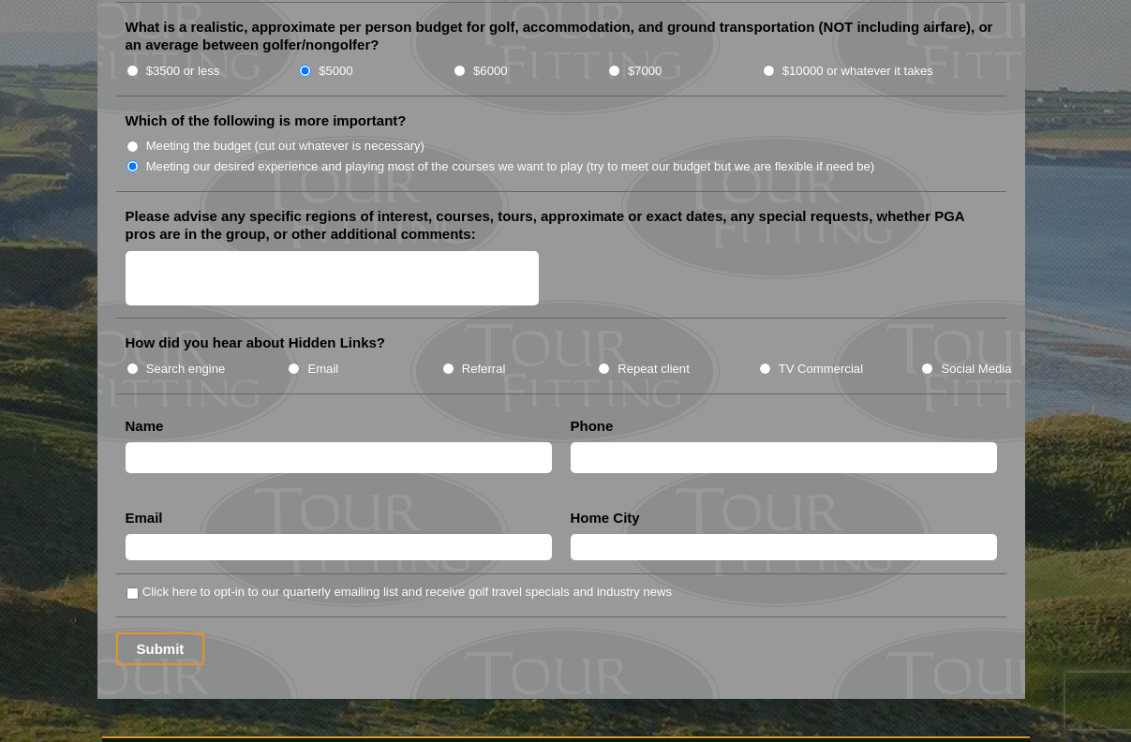
scroll to position [2194, 0]
click at [816, 360] on label "TV Commercial" at bounding box center [820, 369] width 84 height 19
click at [771, 363] on input "TV Commercial" at bounding box center [765, 369] width 12 height 12
radio input "true"
click at [199, 442] on input "[PERSON_NAME]" at bounding box center [339, 457] width 426 height 31
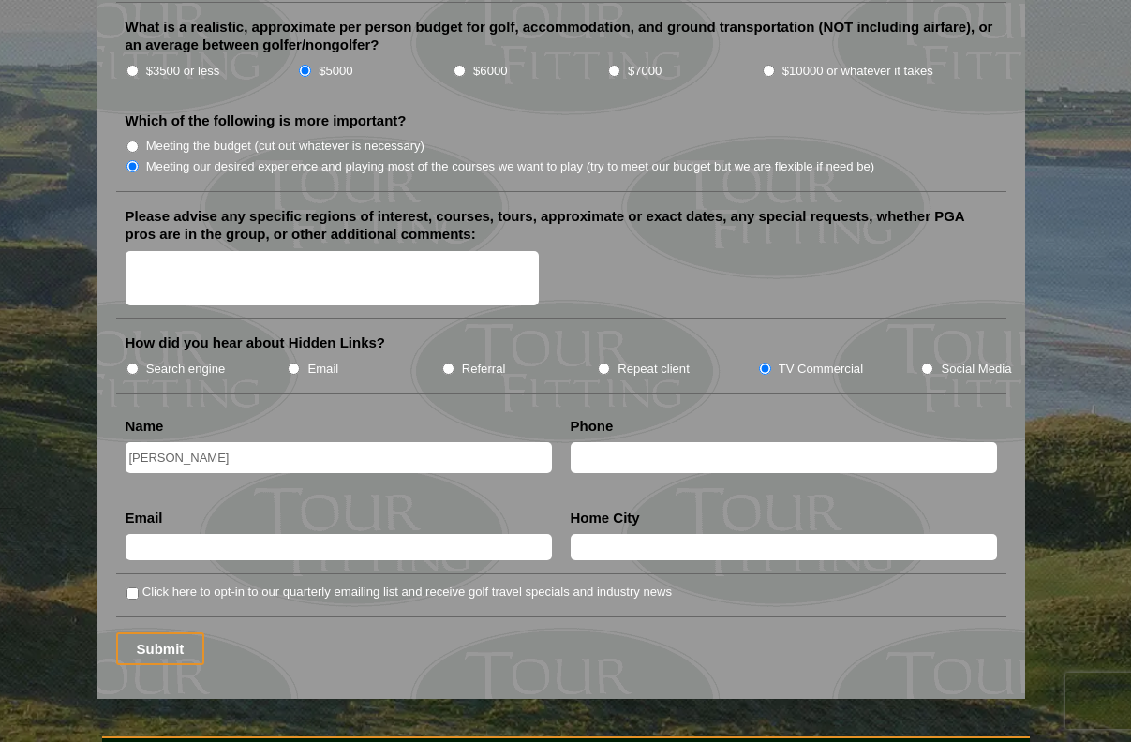
type input "[PERSON_NAME]"
click at [624, 442] on input "text" at bounding box center [784, 457] width 426 height 31
type input "2487672270"
type input "[EMAIL_ADDRESS][DOMAIN_NAME]"
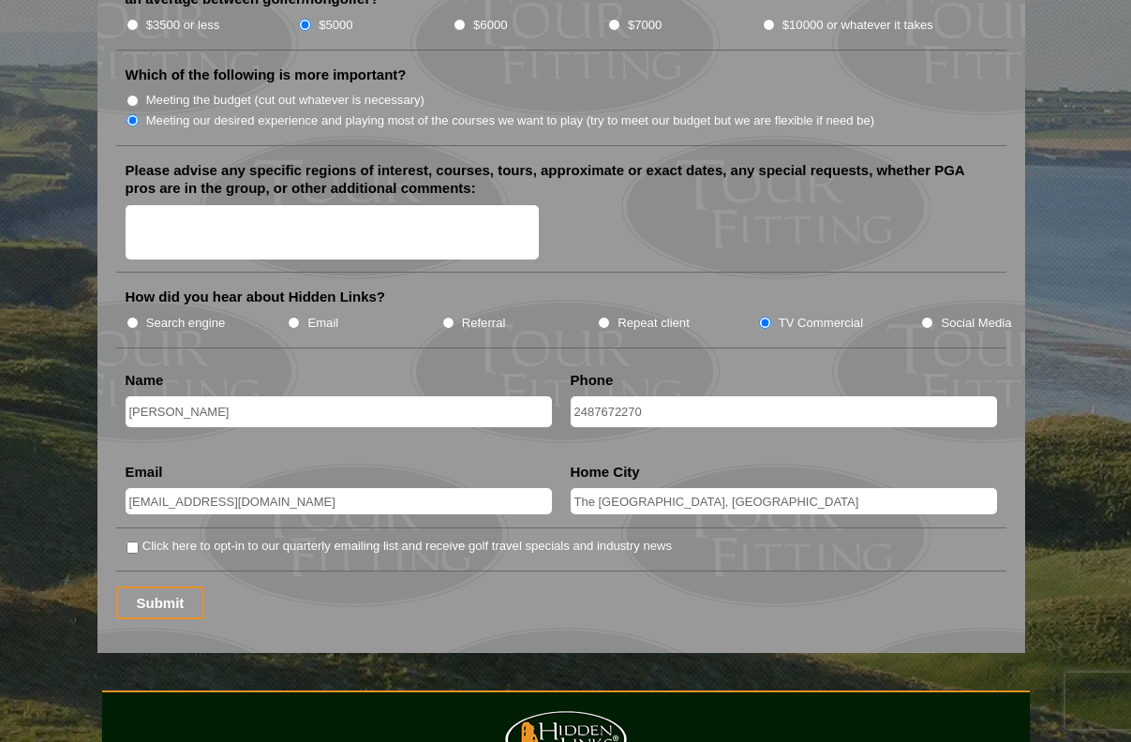
scroll to position [2242, 0]
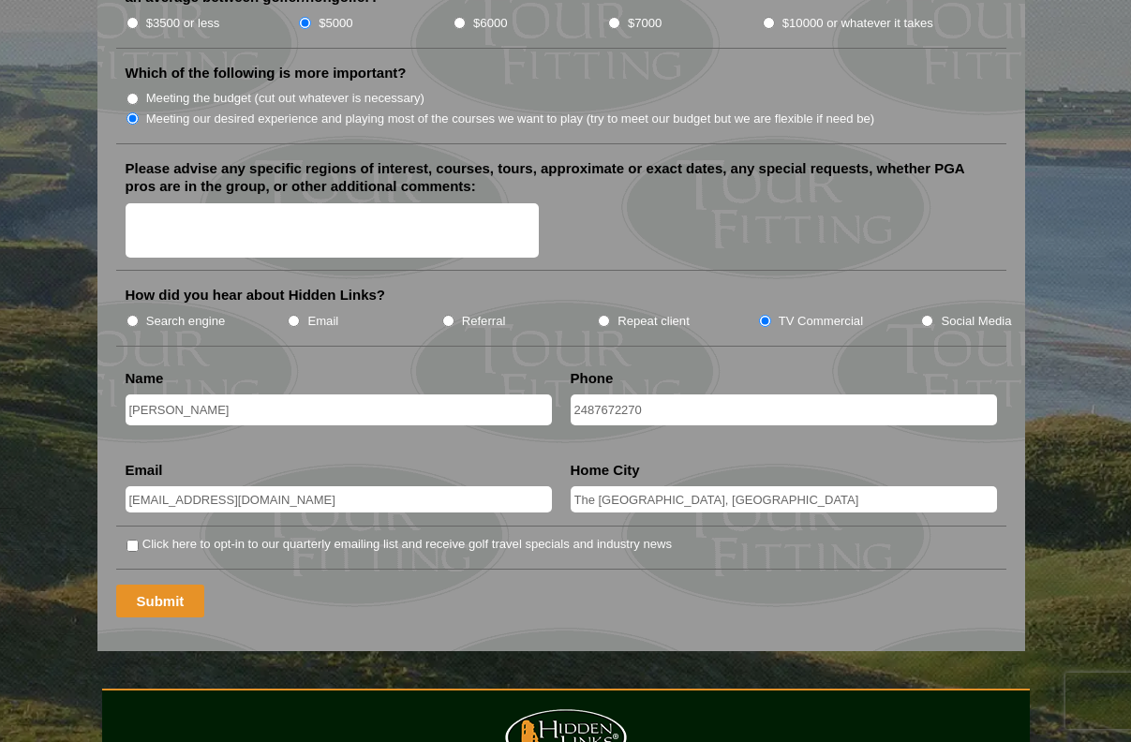
type input "The [GEOGRAPHIC_DATA], [GEOGRAPHIC_DATA]"
click at [172, 585] on input "Submit" at bounding box center [160, 601] width 89 height 33
